Goal: Navigation & Orientation: Understand site structure

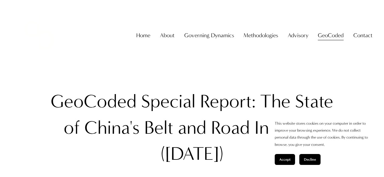
click at [285, 160] on span "Accept" at bounding box center [284, 160] width 11 height 4
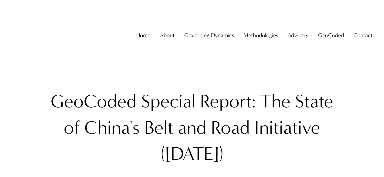
click at [0, 0] on span "RQ:RA" at bounding box center [0, 0] width 0 height 0
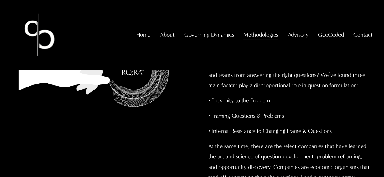
scroll to position [152, 0]
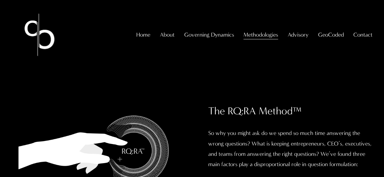
click at [0, 0] on span "Frameworks" at bounding box center [0, 0] width 0 height 0
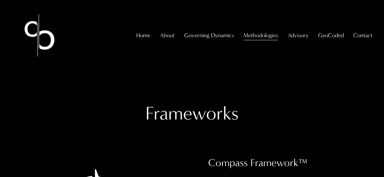
click at [0, 0] on span "Overview" at bounding box center [0, 0] width 0 height 0
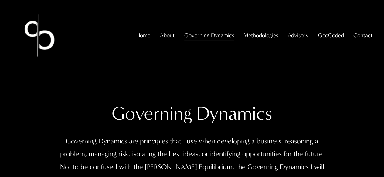
click at [142, 41] on link "Home" at bounding box center [143, 36] width 14 height 12
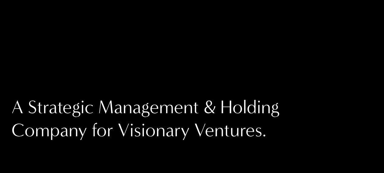
scroll to position [30, 0]
